Goal: Find specific page/section: Find specific page/section

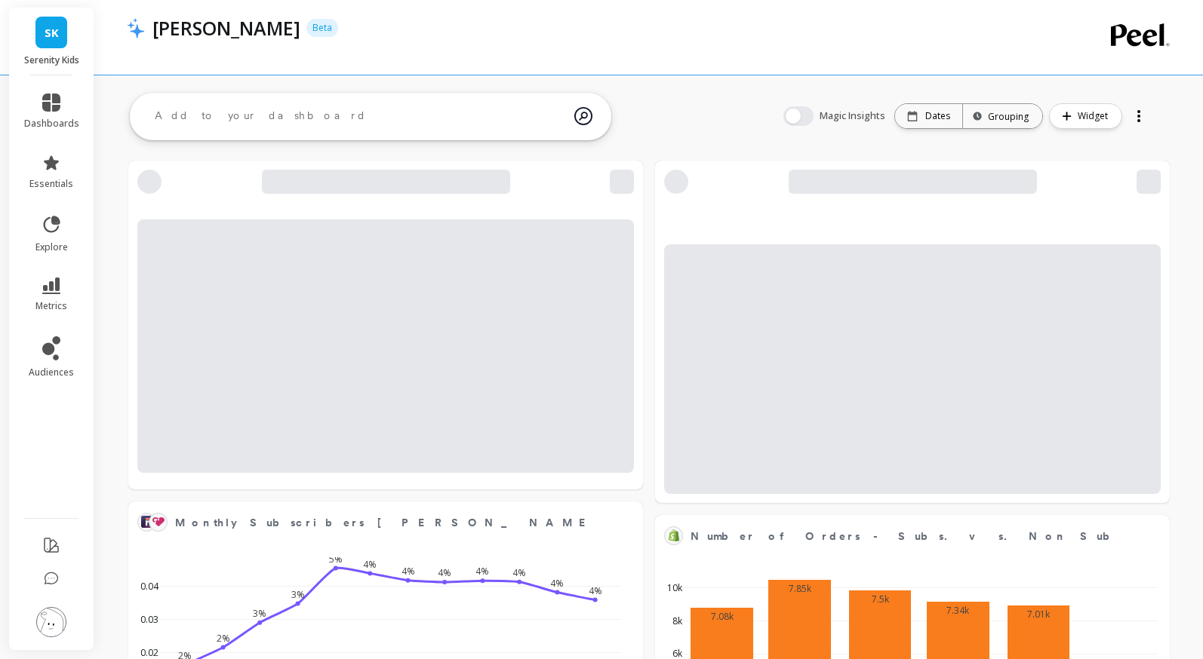
click at [56, 33] on span "SK" at bounding box center [52, 32] width 14 height 17
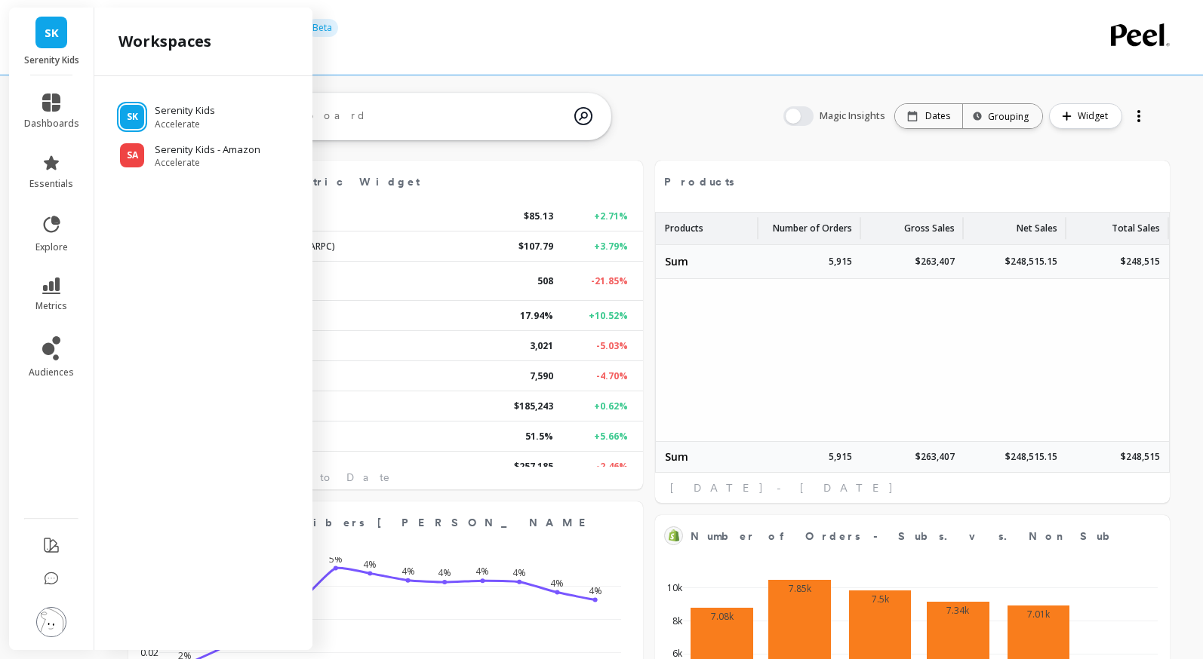
select select "sum"
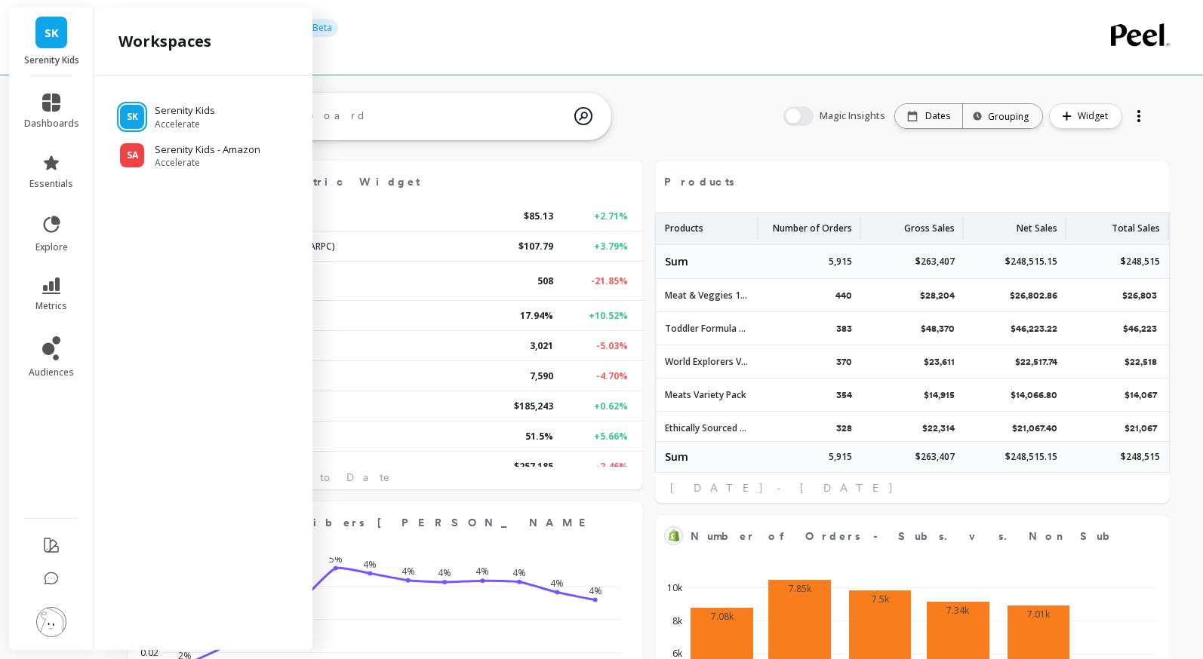
scroll to position [0, 0]
click at [182, 143] on p "Serenity Kids - Amazon" at bounding box center [210, 150] width 111 height 15
select select "sum"
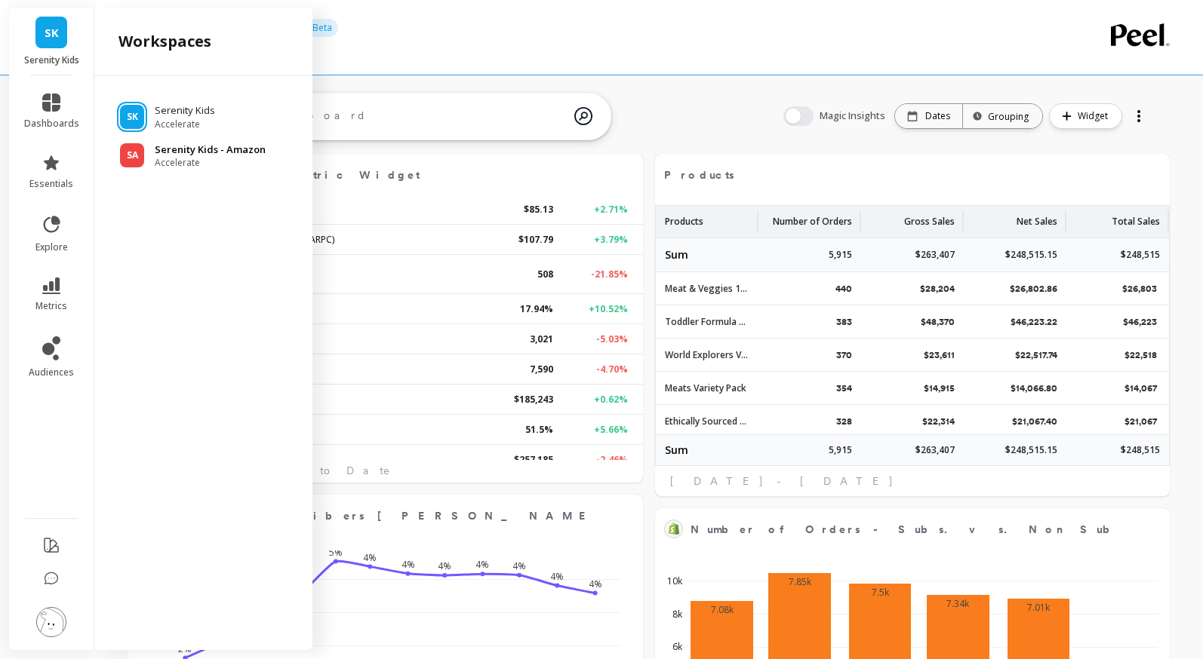
select select "sum"
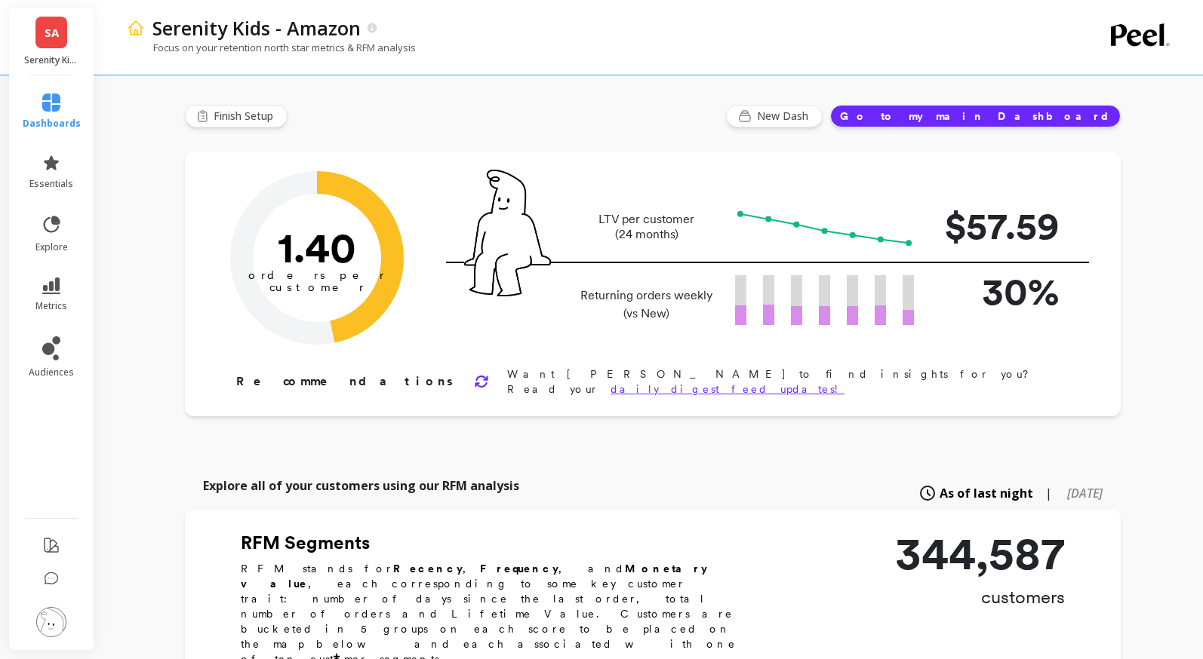
click at [689, 45] on div "Focus on your retention north star metrics & RFM analysis" at bounding box center [588, 55] width 922 height 29
